Goal: Use online tool/utility: Utilize a website feature to perform a specific function

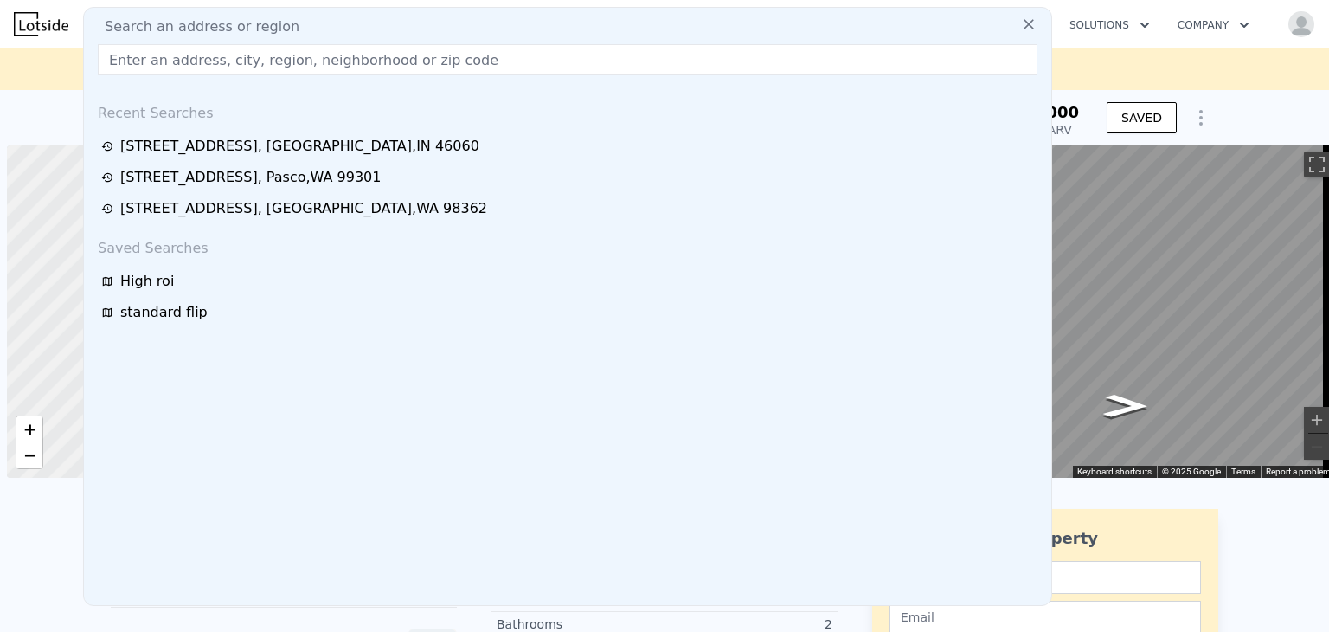
scroll to position [0, 7]
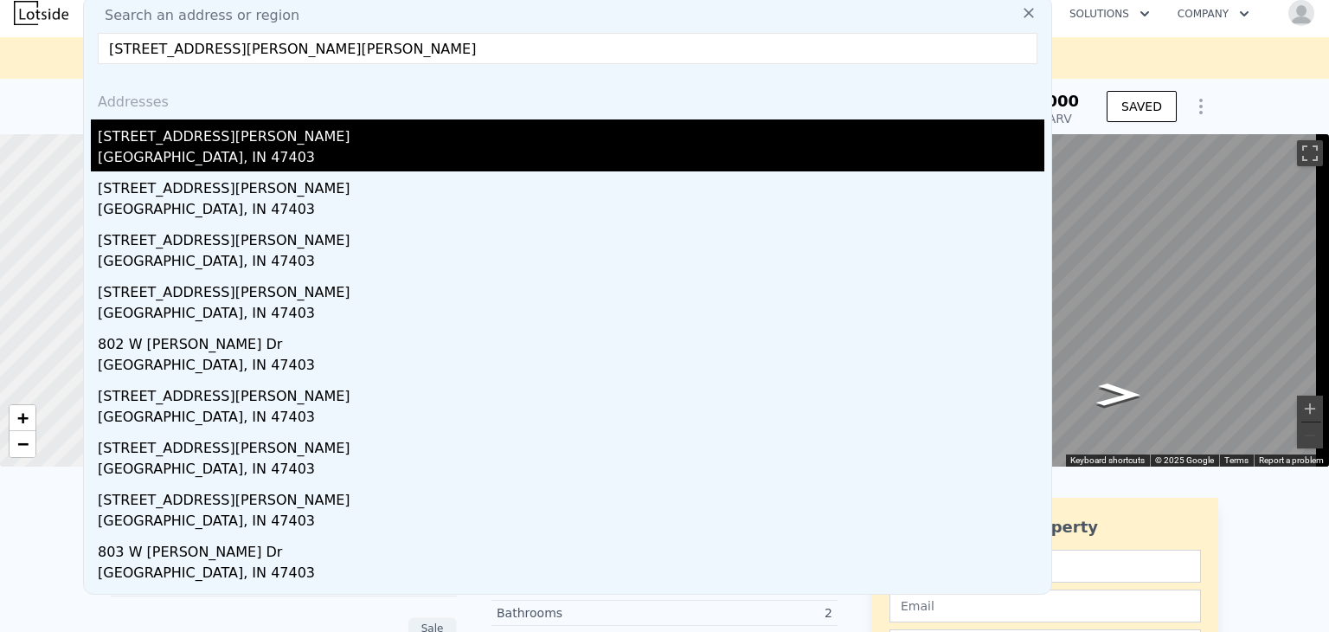
type input "[STREET_ADDRESS][PERSON_NAME][PERSON_NAME]"
click at [180, 141] on div "[STREET_ADDRESS][PERSON_NAME]" at bounding box center [571, 133] width 947 height 28
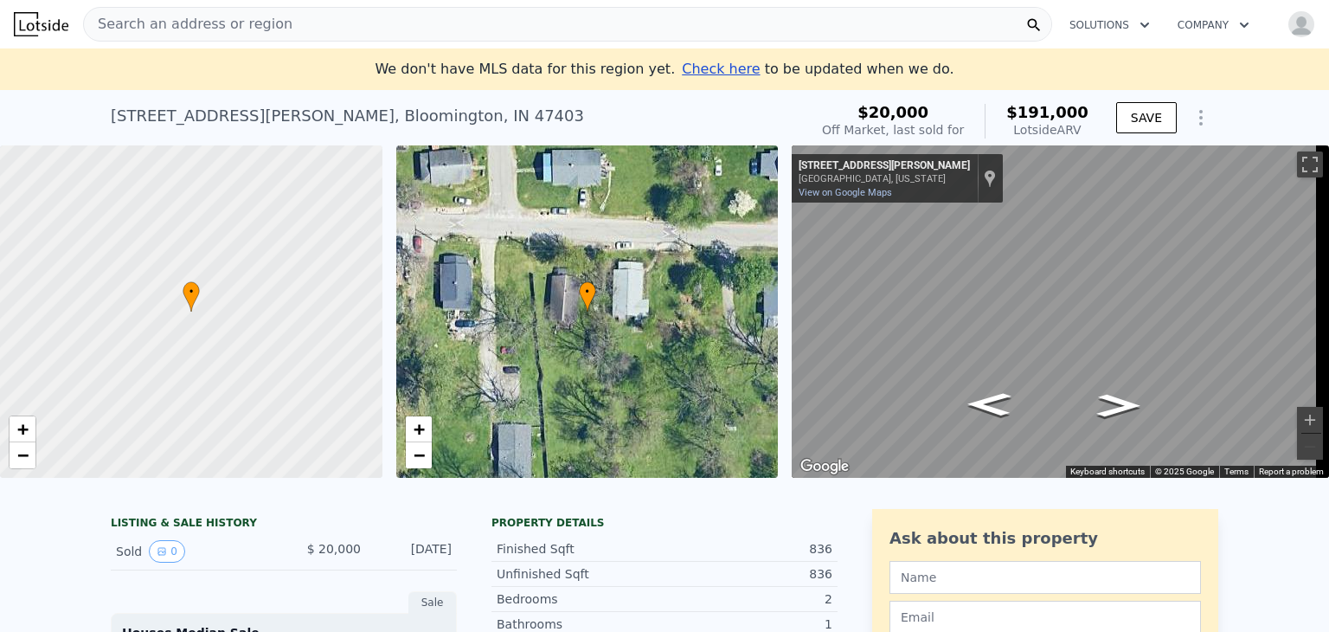
click at [263, 25] on span "Search an address or region" at bounding box center [188, 24] width 209 height 21
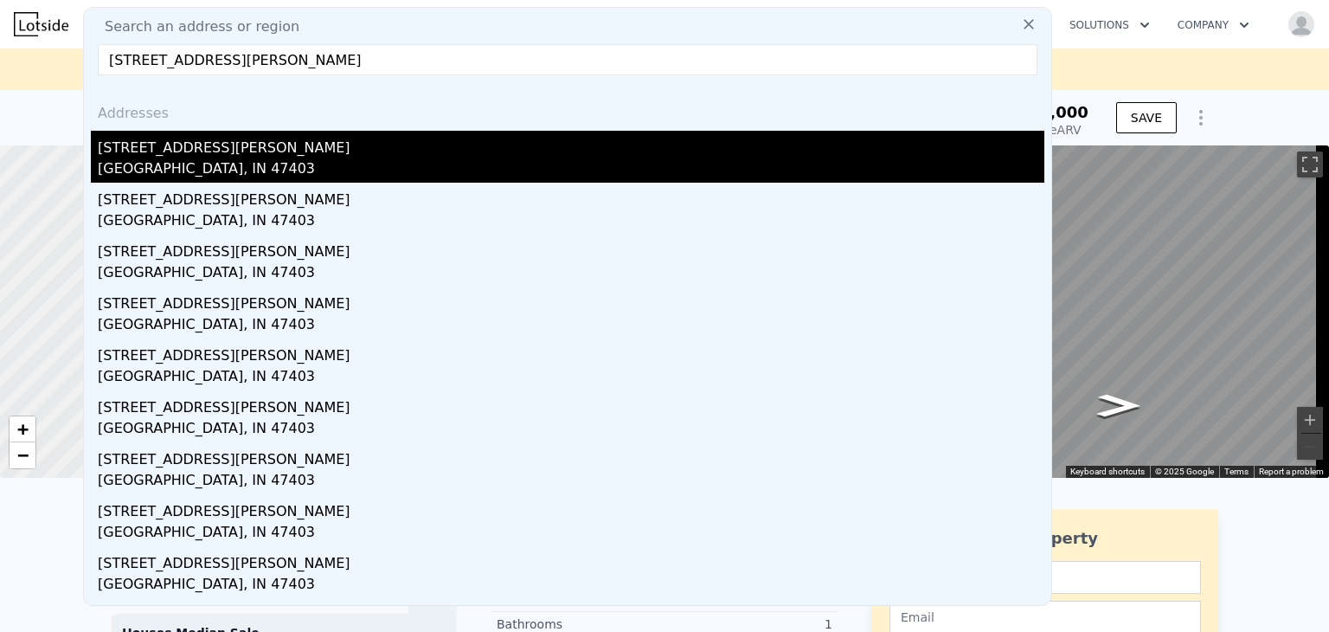
type input "[STREET_ADDRESS][PERSON_NAME]"
click at [169, 158] on div "[GEOGRAPHIC_DATA], IN 47403" at bounding box center [571, 170] width 947 height 24
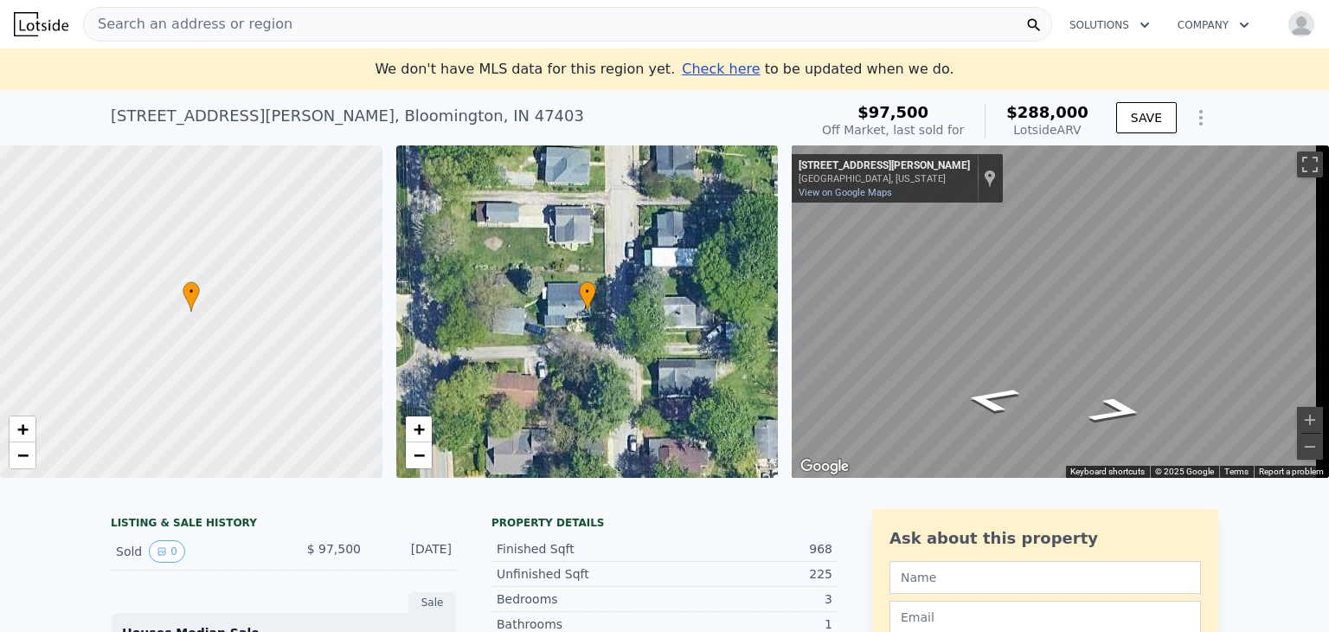
click at [363, 30] on div "Search an address or region" at bounding box center [567, 24] width 969 height 35
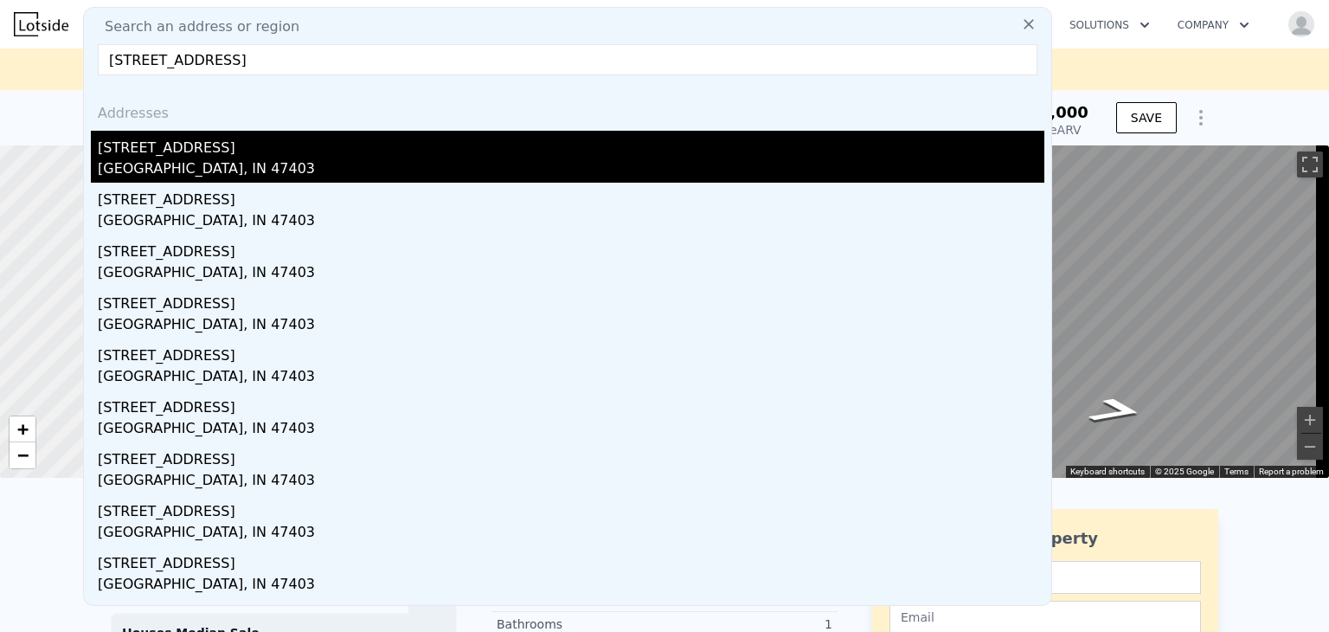
type input "[STREET_ADDRESS]"
click at [152, 173] on div "[GEOGRAPHIC_DATA], IN 47403" at bounding box center [571, 170] width 947 height 24
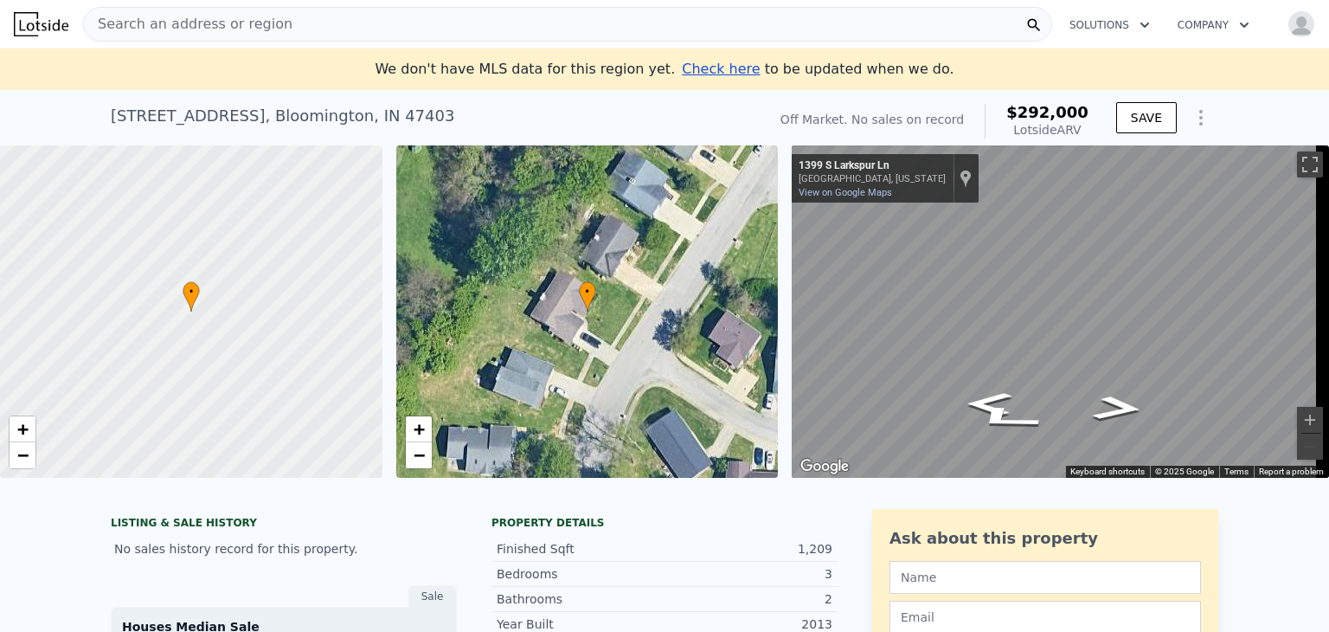
click at [260, 24] on span "Search an address or region" at bounding box center [188, 24] width 209 height 21
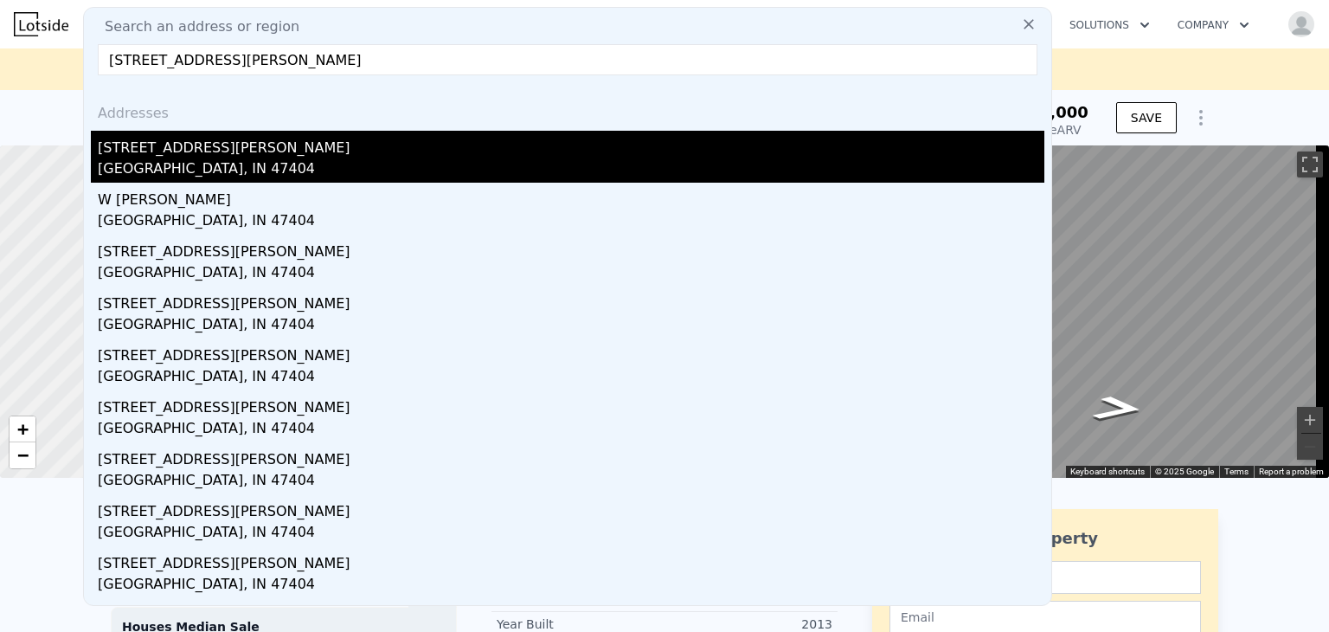
type input "[STREET_ADDRESS][PERSON_NAME]"
click at [189, 151] on div "[STREET_ADDRESS][PERSON_NAME]" at bounding box center [571, 145] width 947 height 28
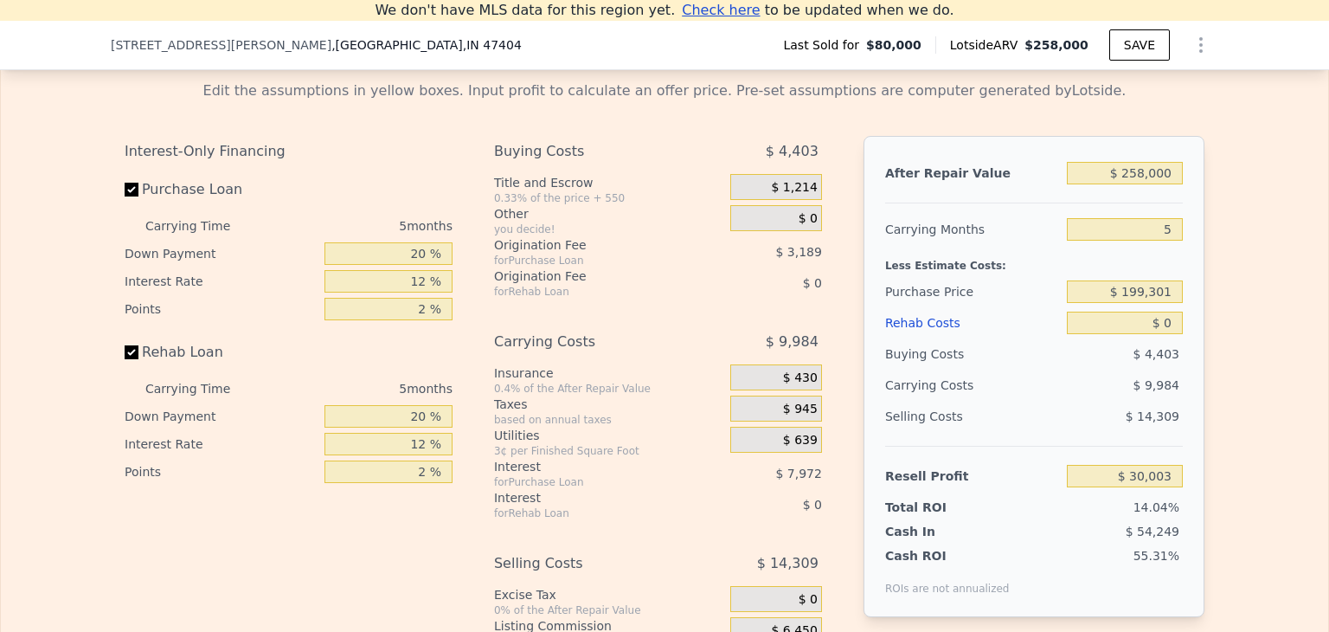
scroll to position [2491, 0]
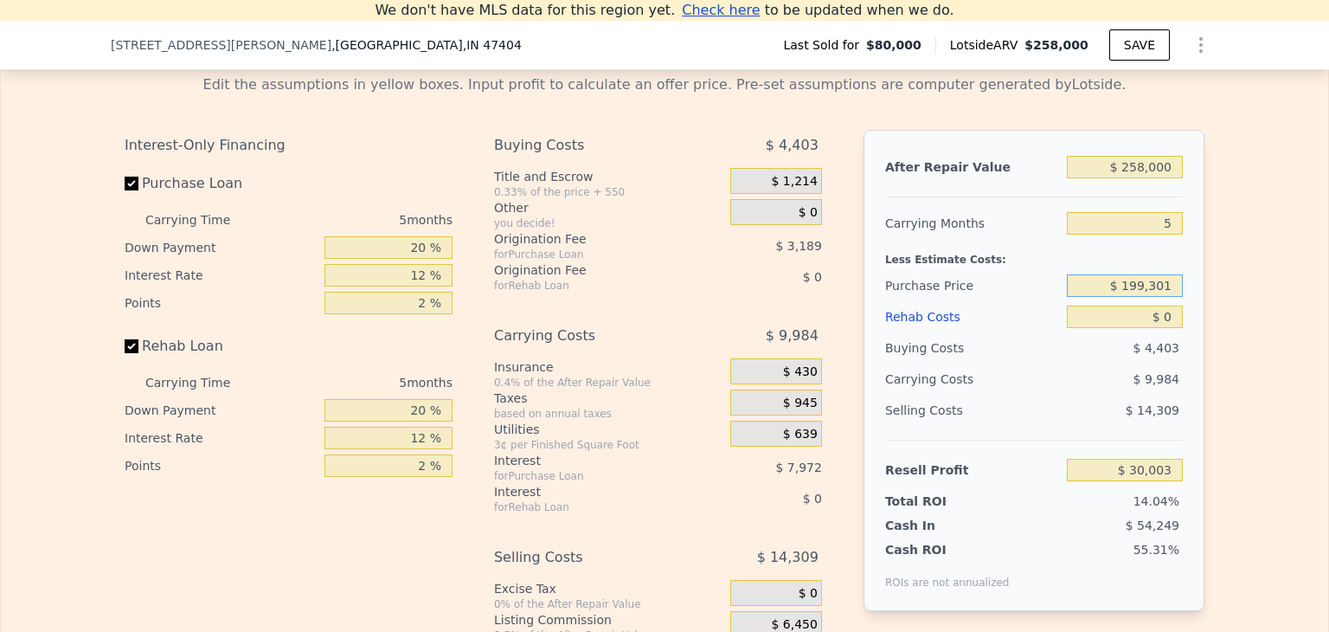
click at [1154, 297] on input "$ 199,301" at bounding box center [1125, 285] width 116 height 22
type input "$ 150,000"
click at [1181, 371] on div "After Repair Value $ 258,000 Carrying Months 5 Less Estimate Costs: Purchase Pr…" at bounding box center [1034, 370] width 341 height 481
type input "$ 30,003"
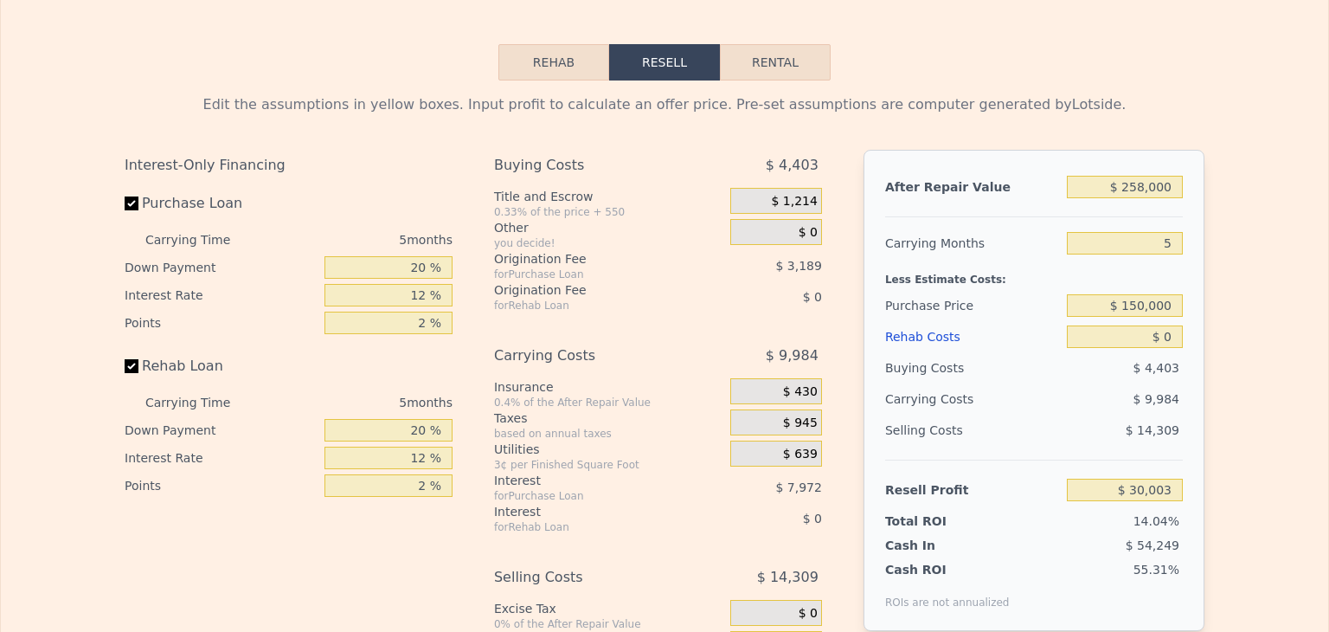
scroll to position [0, 0]
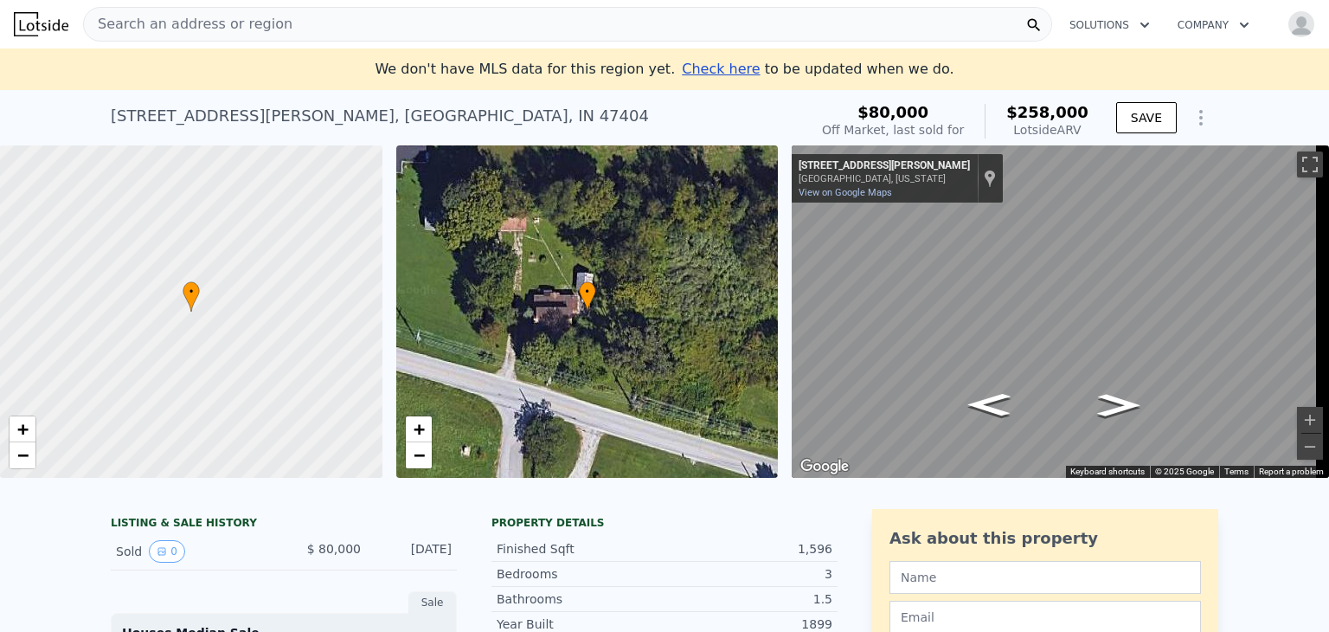
click at [196, 22] on span "Search an address or region" at bounding box center [188, 24] width 209 height 21
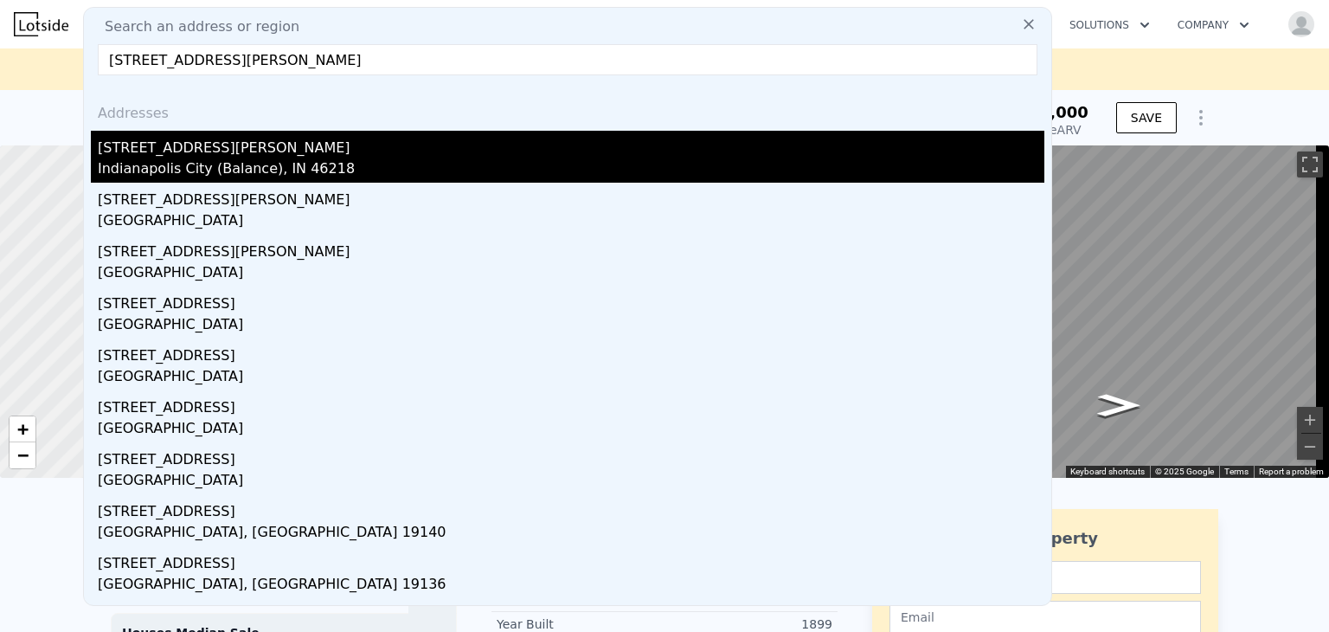
type input "[STREET_ADDRESS][PERSON_NAME]"
click at [197, 158] on div "Indianapolis City (Balance), IN 46218" at bounding box center [571, 170] width 947 height 24
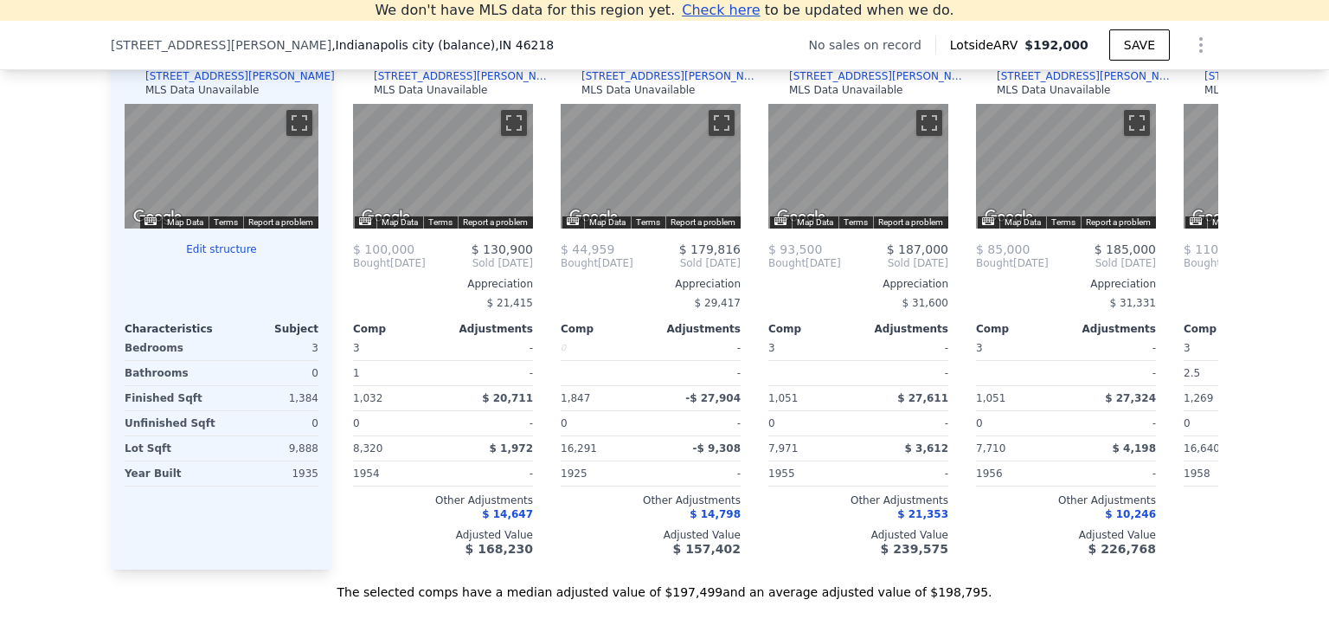
scroll to position [1738, 0]
